Goal: Task Accomplishment & Management: Manage account settings

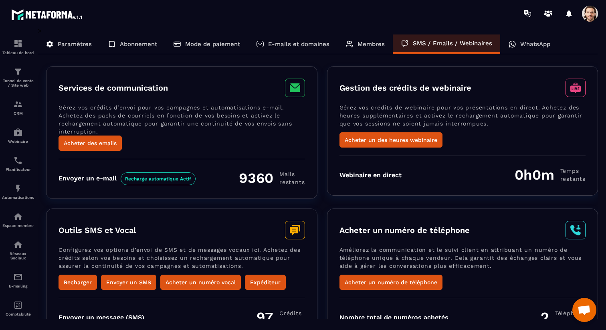
scroll to position [46, 0]
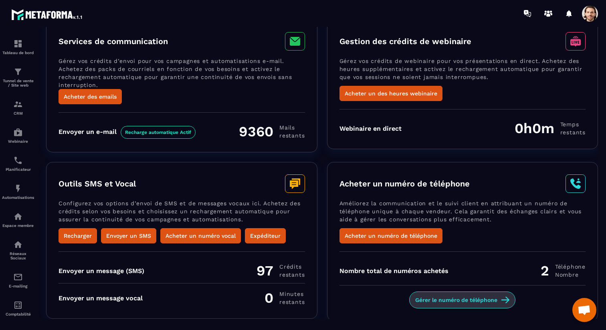
click at [437, 293] on button "Gérer le numéro de téléphone" at bounding box center [462, 299] width 106 height 17
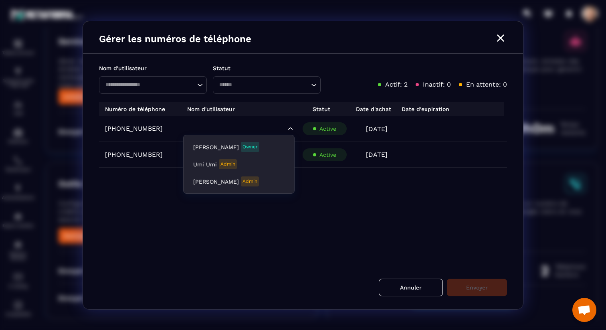
click at [256, 128] on input "Search for option" at bounding box center [235, 128] width 102 height 9
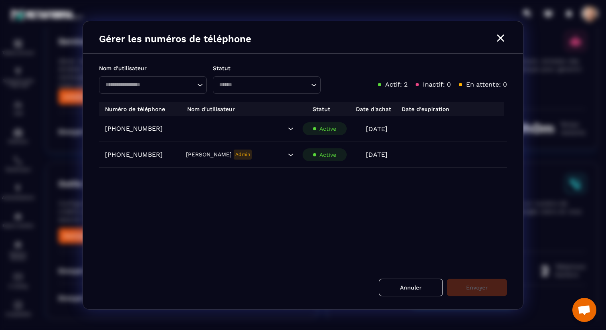
click at [398, 189] on div "[PHONE_NUMBER] Loading... Active [DATE] [PHONE_NUMBER] [PERSON_NAME] Admin Load…" at bounding box center [303, 189] width 408 height 146
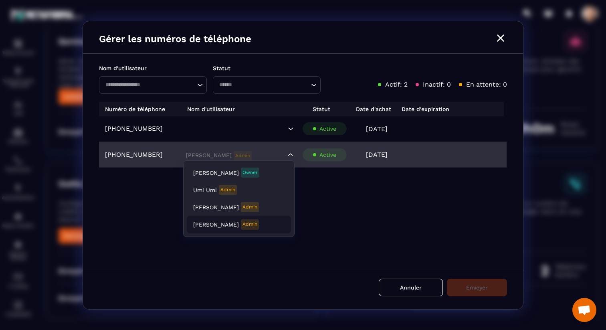
click at [248, 156] on input "Search for option" at bounding box center [235, 154] width 102 height 9
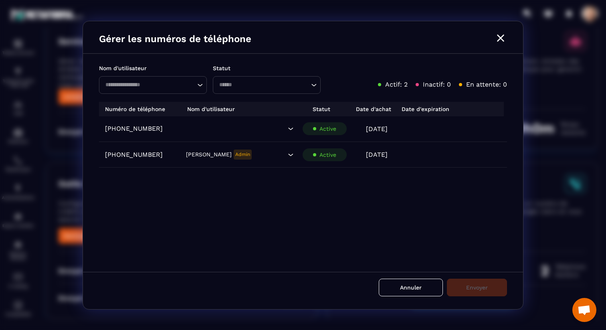
click at [379, 178] on div "[PHONE_NUMBER] Loading... Active [DATE] [PHONE_NUMBER] [PERSON_NAME] Admin Load…" at bounding box center [303, 189] width 408 height 146
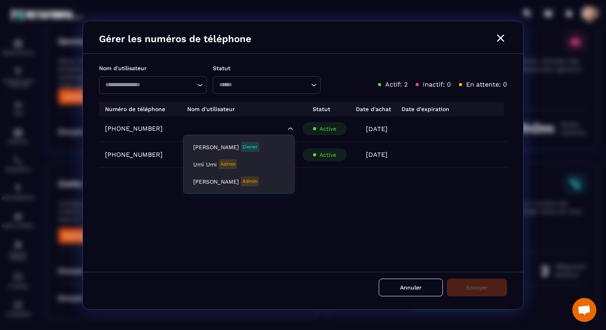
click at [242, 124] on div "Loading..." at bounding box center [238, 129] width 111 height 12
click at [363, 192] on div "[PHONE_NUMBER] Loading... Active [DATE] [PHONE_NUMBER] [PERSON_NAME] Admin Load…" at bounding box center [303, 189] width 408 height 146
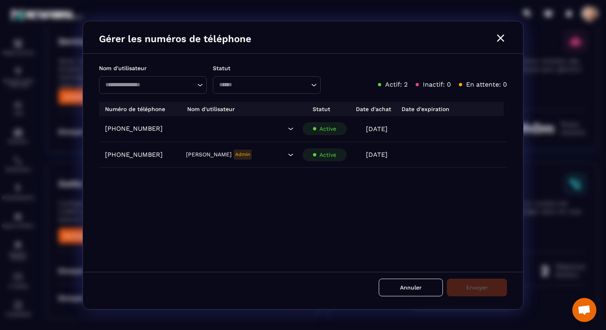
click at [502, 41] on icon "Modal window" at bounding box center [500, 38] width 13 height 13
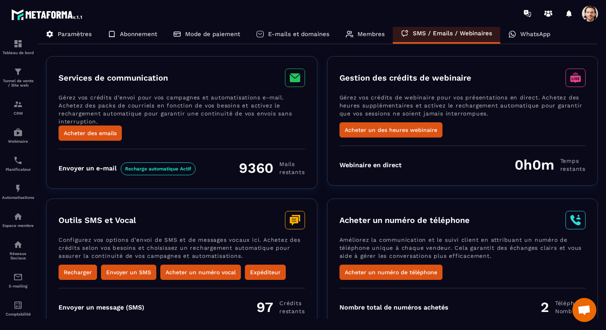
scroll to position [0, 0]
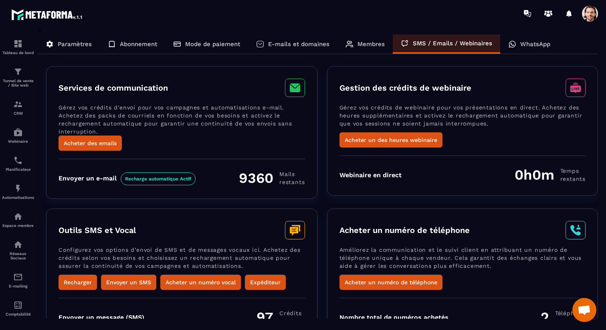
click at [535, 48] on div "WhatsApp" at bounding box center [529, 43] width 58 height 19
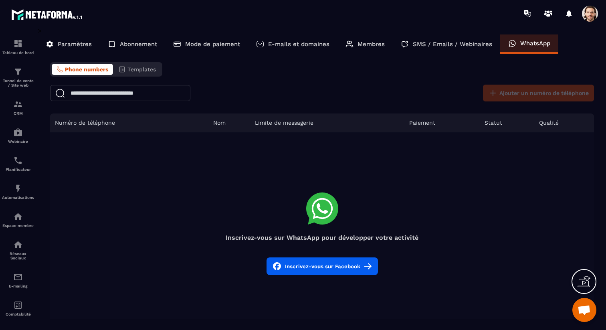
click at [69, 43] on p "Paramètres" at bounding box center [75, 43] width 34 height 7
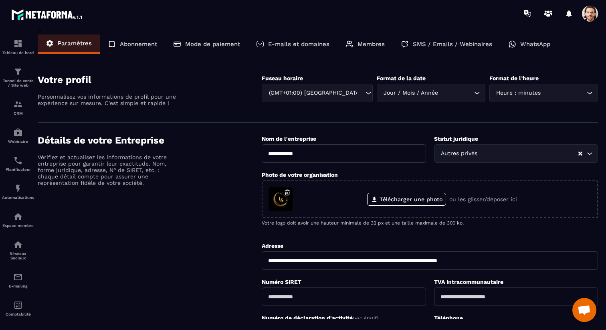
click at [532, 47] on p "WhatsApp" at bounding box center [535, 43] width 30 height 7
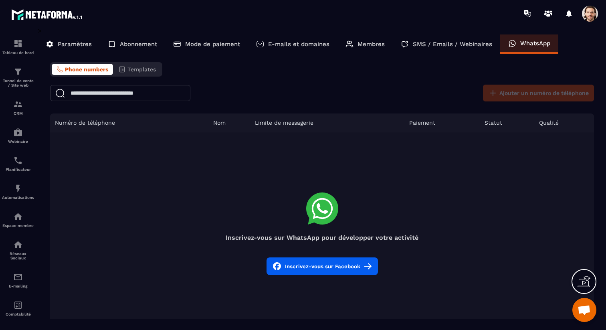
click at [315, 264] on button "Inscrivez-vous sur Facebook" at bounding box center [321, 266] width 111 height 18
click at [84, 70] on span "Phone numbers" at bounding box center [86, 69] width 43 height 6
click at [590, 11] on span at bounding box center [590, 14] width 16 height 16
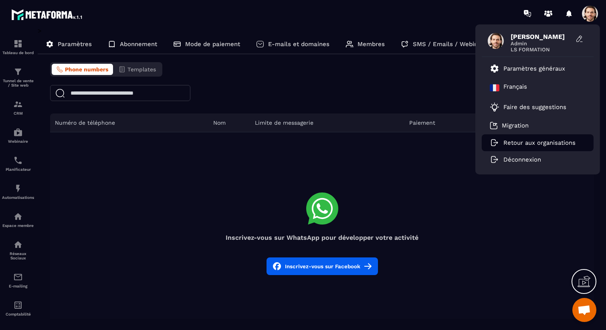
click at [526, 144] on p "Retour aux organisations" at bounding box center [539, 142] width 72 height 7
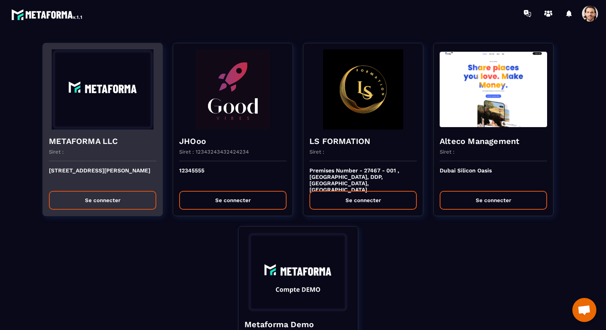
click at [118, 157] on div "Siret :" at bounding box center [102, 155] width 107 height 12
